Goal: Task Accomplishment & Management: Manage account settings

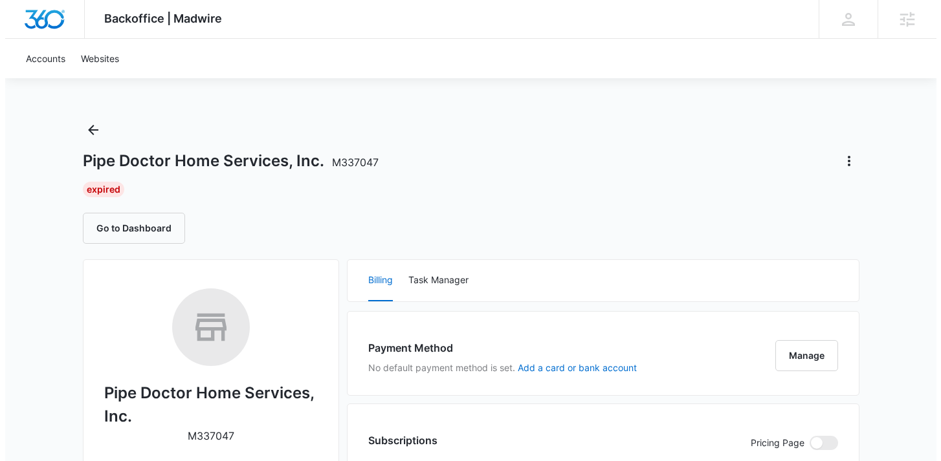
scroll to position [126, 0]
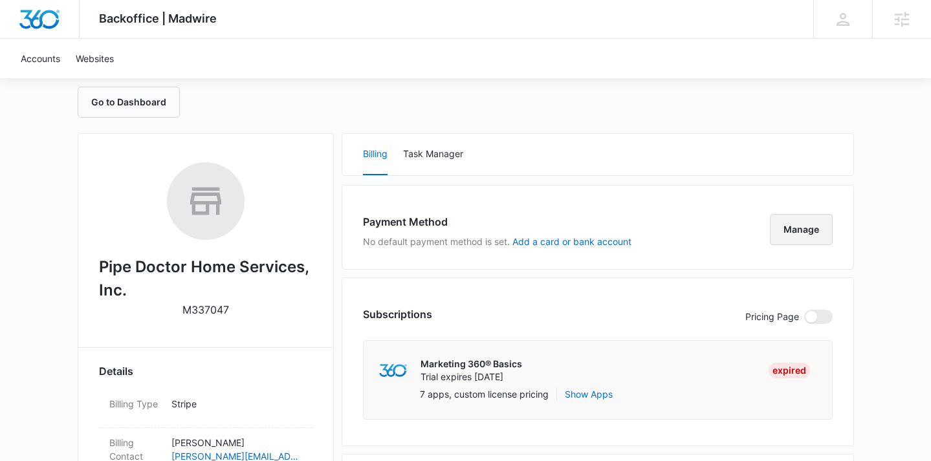
click at [820, 234] on button "Manage" at bounding box center [801, 229] width 63 height 31
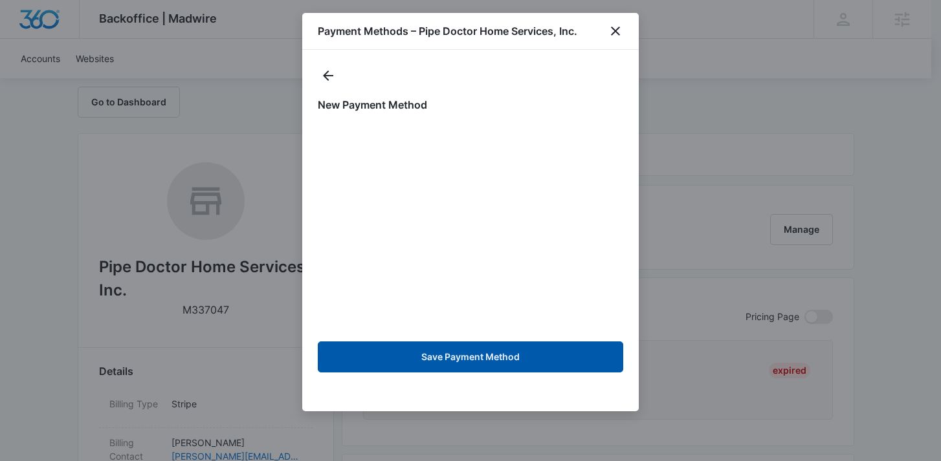
click at [521, 355] on button "Save Payment Method" at bounding box center [470, 357] width 305 height 31
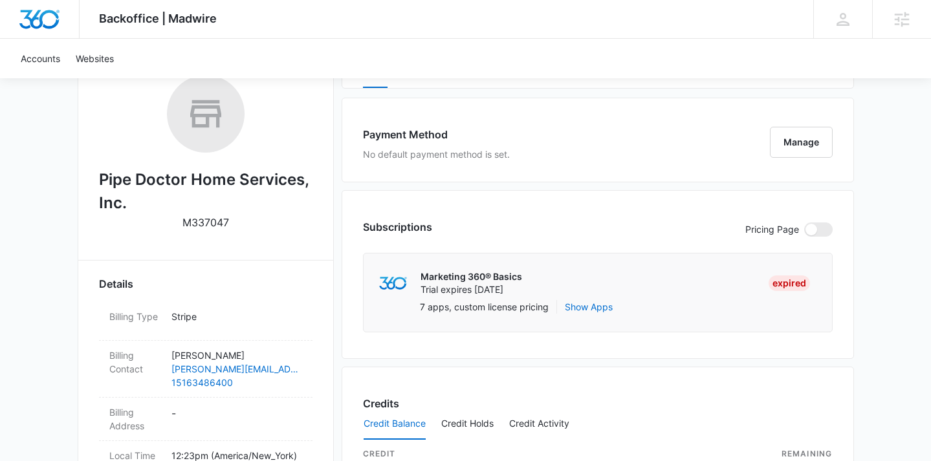
scroll to position [260, 0]
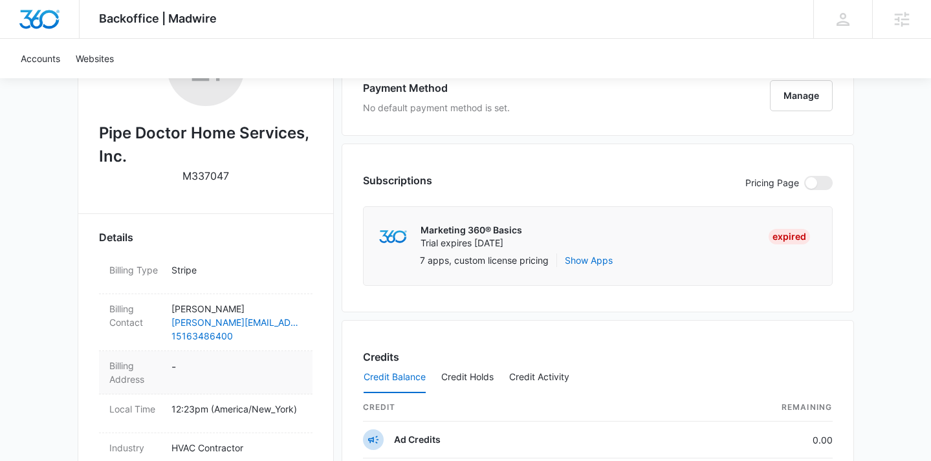
click at [122, 380] on dt "Billing Address" at bounding box center [135, 372] width 52 height 27
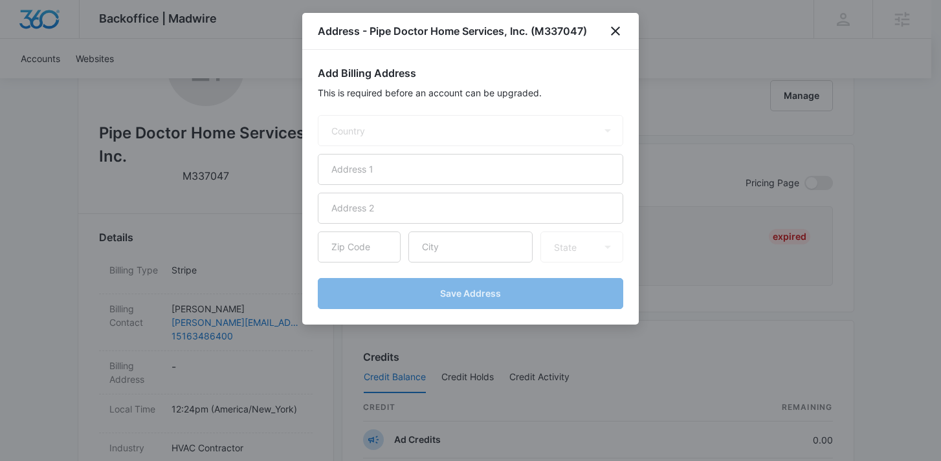
select select "US"
click at [371, 248] on input "text" at bounding box center [359, 247] width 83 height 31
paste input "11598"
type input "11598"
click at [447, 252] on input "text" at bounding box center [470, 247] width 124 height 31
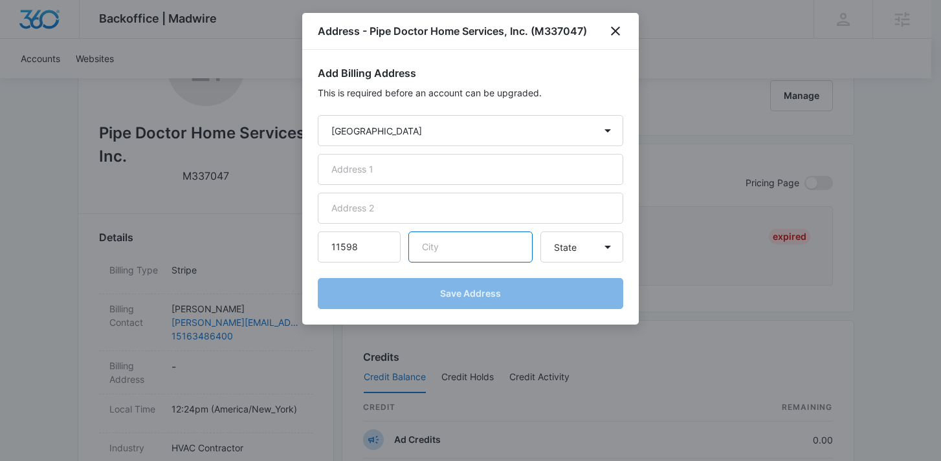
paste input "WOODMERE"
type input "WOODMERE"
click at [580, 237] on select "State Alaska Alabama Arkansas American Samoa Arizona California Colorado Connec…" at bounding box center [581, 247] width 83 height 31
select select "NY"
click at [540, 232] on select "State Alaska Alabama Arkansas American Samoa Arizona California Colorado Connec…" at bounding box center [581, 247] width 83 height 31
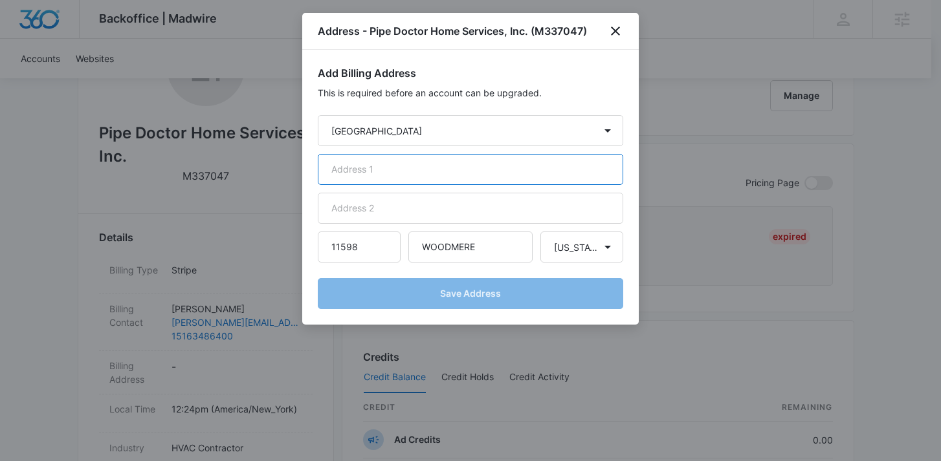
click at [412, 159] on input "text" at bounding box center [470, 169] width 305 height 31
paste input "1010 CENTRAL AVE"
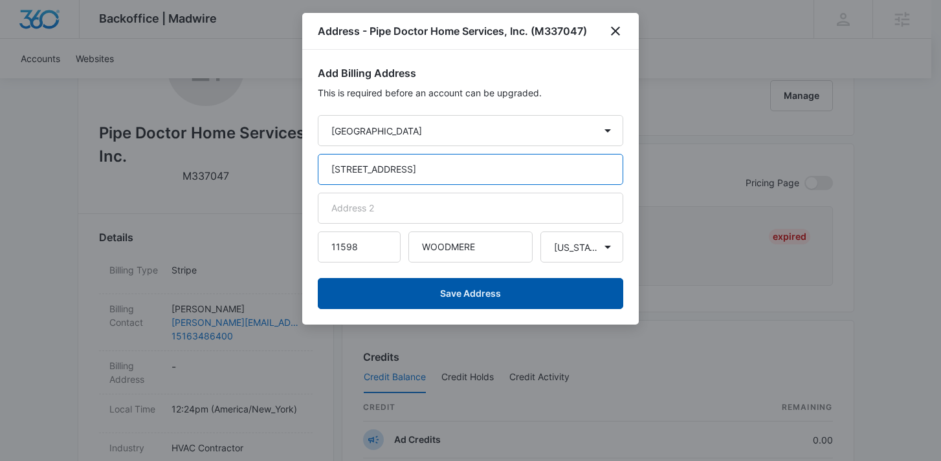
type input "1010 CENTRAL AVE"
click at [476, 293] on button "Save Address" at bounding box center [470, 293] width 305 height 31
